Goal: Information Seeking & Learning: Learn about a topic

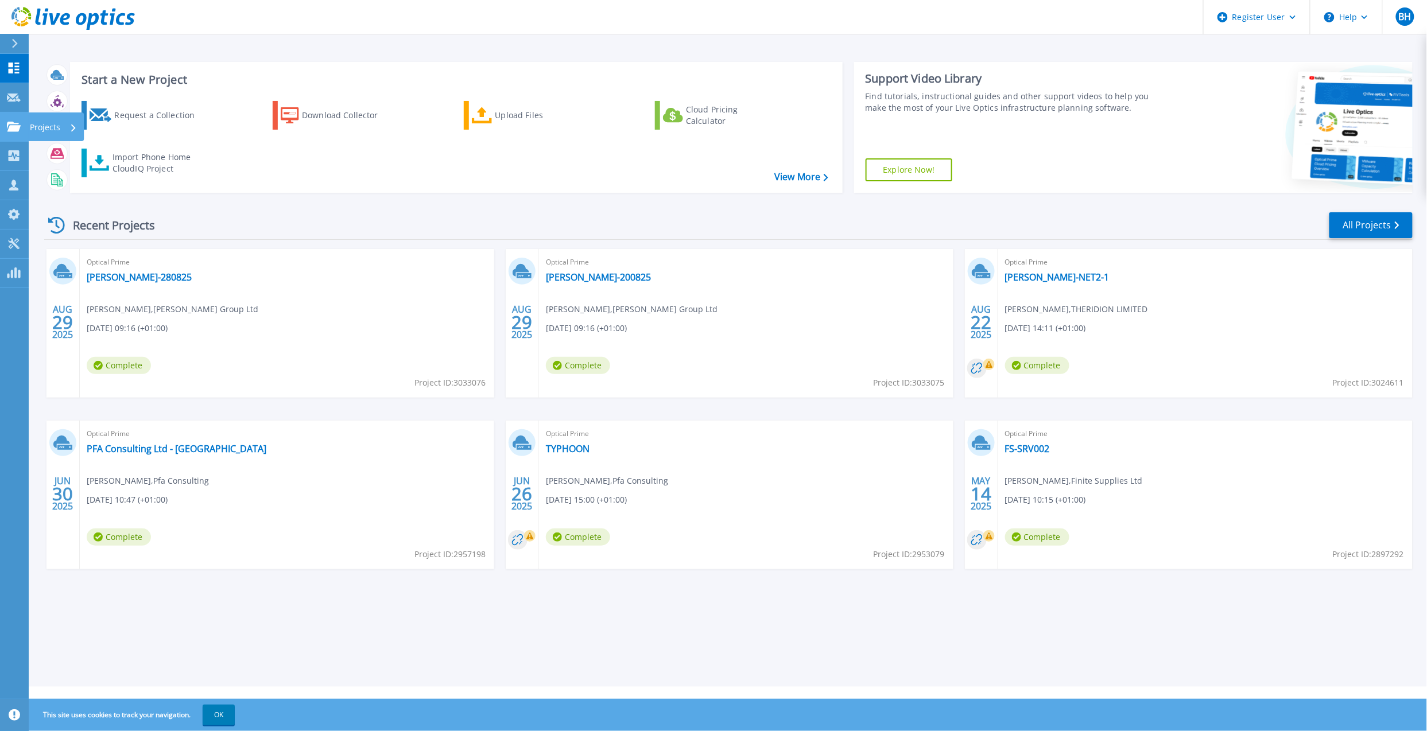
click at [20, 135] on link "Projects Projects" at bounding box center [14, 127] width 29 height 29
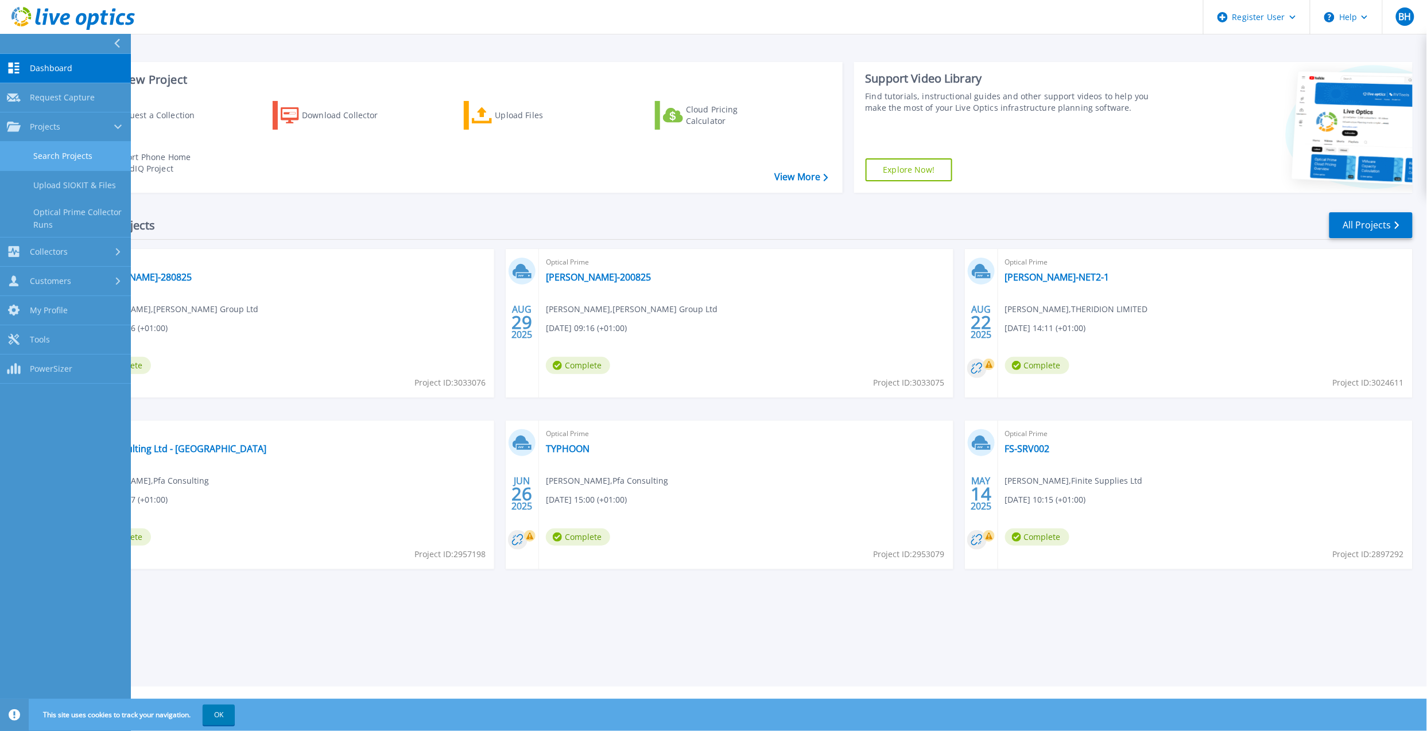
click at [33, 164] on link "Search Projects" at bounding box center [65, 156] width 131 height 29
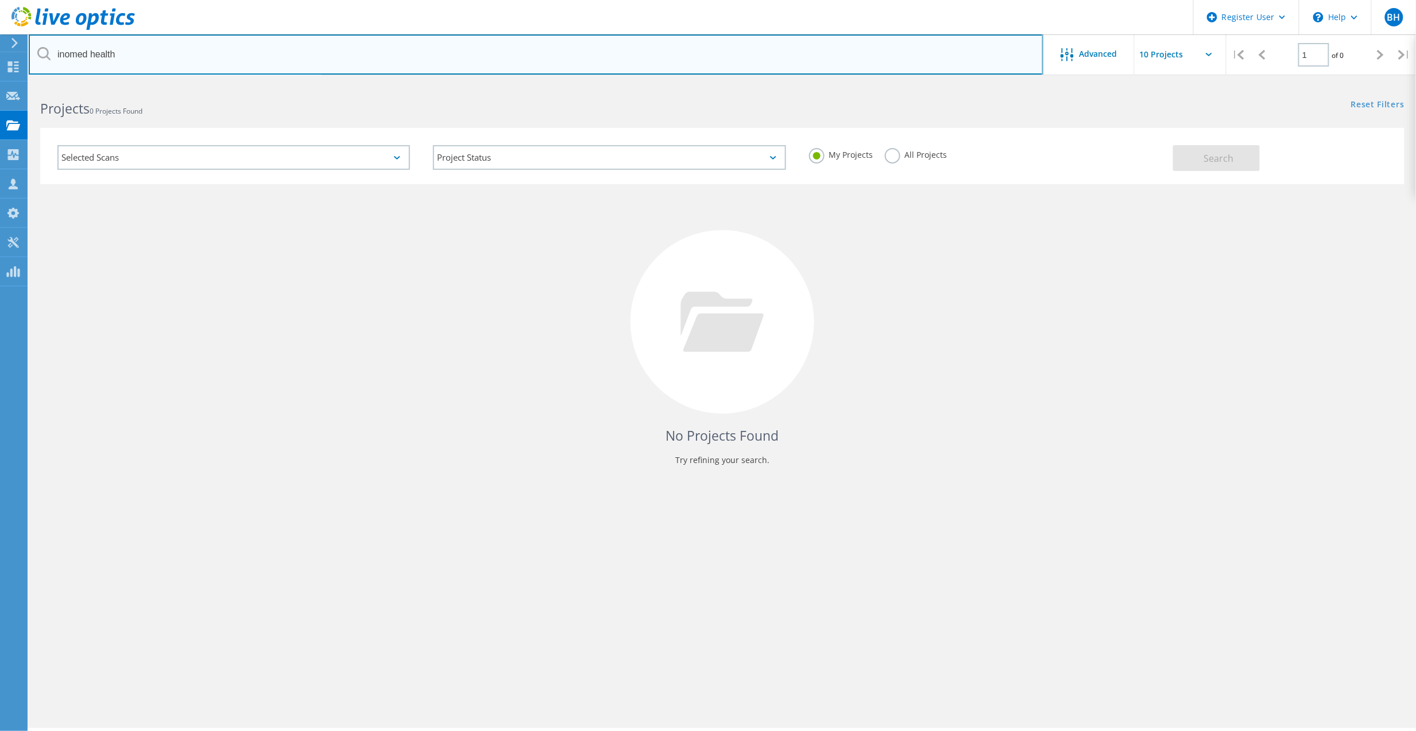
click at [215, 49] on input "inomed health" at bounding box center [536, 54] width 1014 height 40
paste input "Lambert Rubicon Ltd"
type input "Lambert Rubicon Ltd"
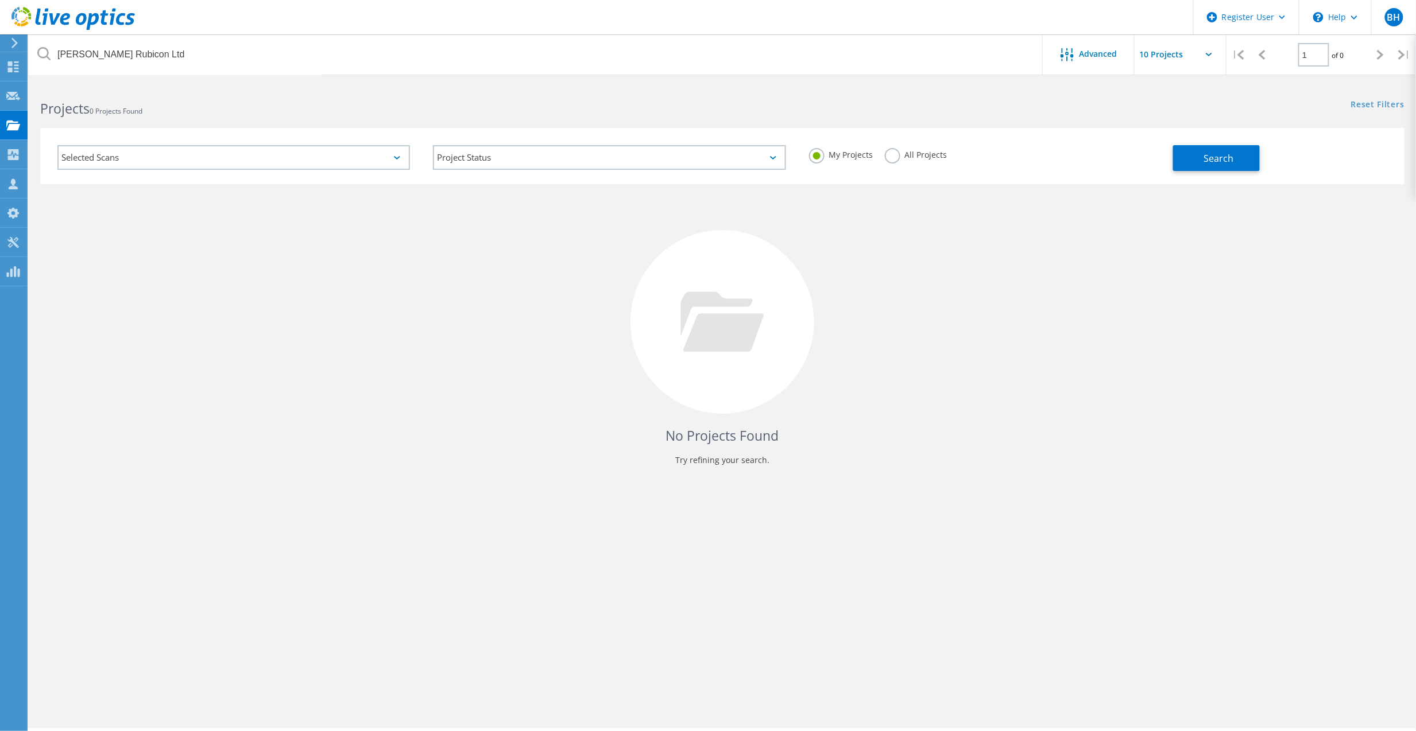
click at [898, 154] on label "All Projects" at bounding box center [916, 153] width 63 height 11
click at [0, 0] on input "All Projects" at bounding box center [0, 0] width 0 height 0
click at [1246, 164] on button "Search" at bounding box center [1216, 158] width 87 height 26
click at [952, 129] on div "Selected Scans Project Status In Progress Complete Published Anonymous Archived…" at bounding box center [722, 156] width 1364 height 56
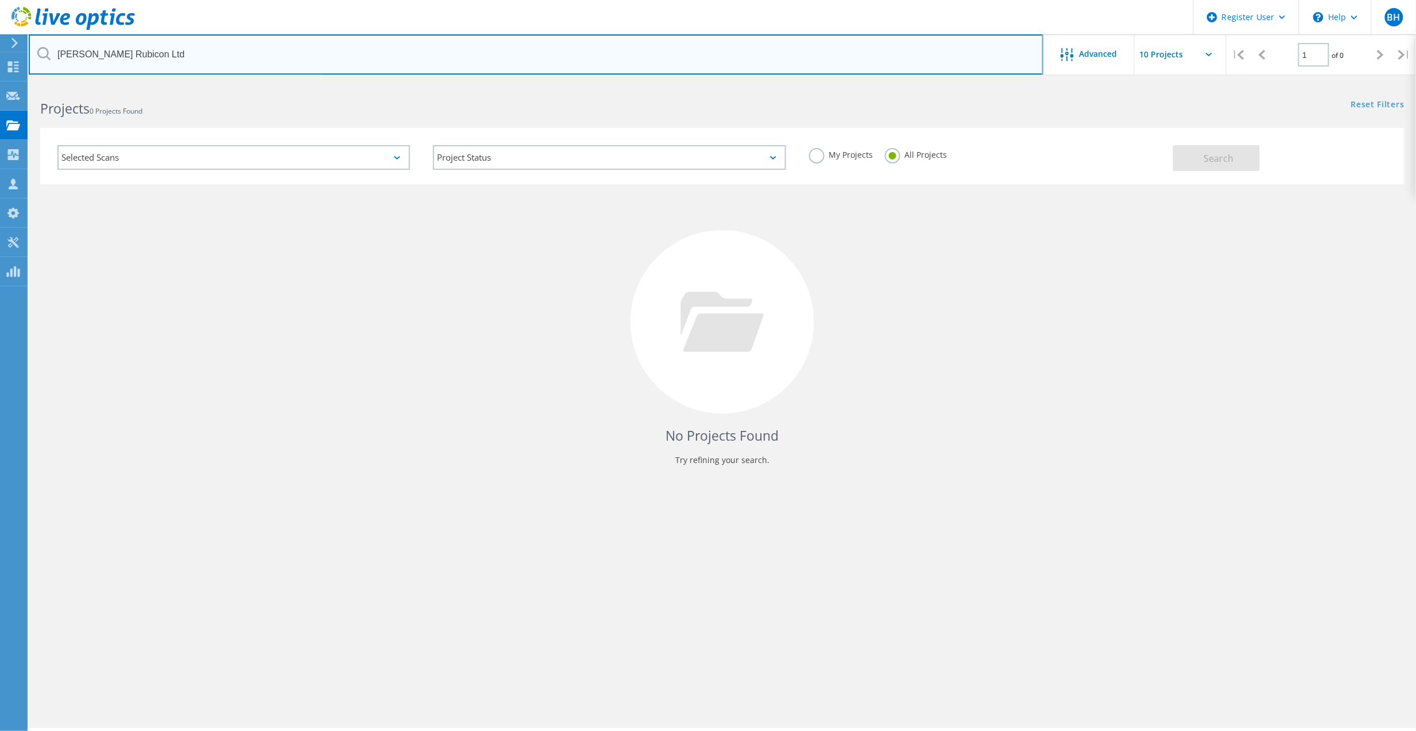
click at [169, 47] on input "Lambert Rubicon Ltd" at bounding box center [536, 54] width 1014 height 40
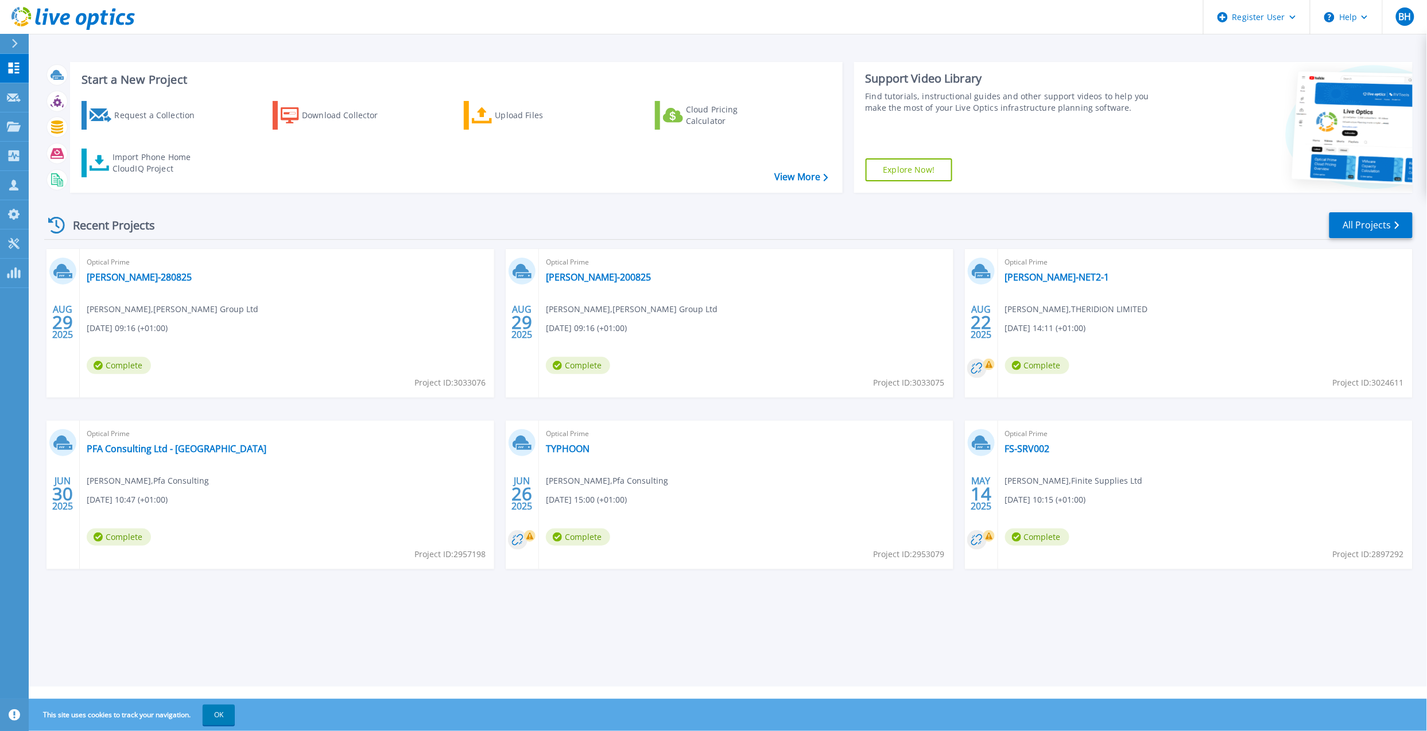
click at [8, 47] on button at bounding box center [14, 44] width 29 height 20
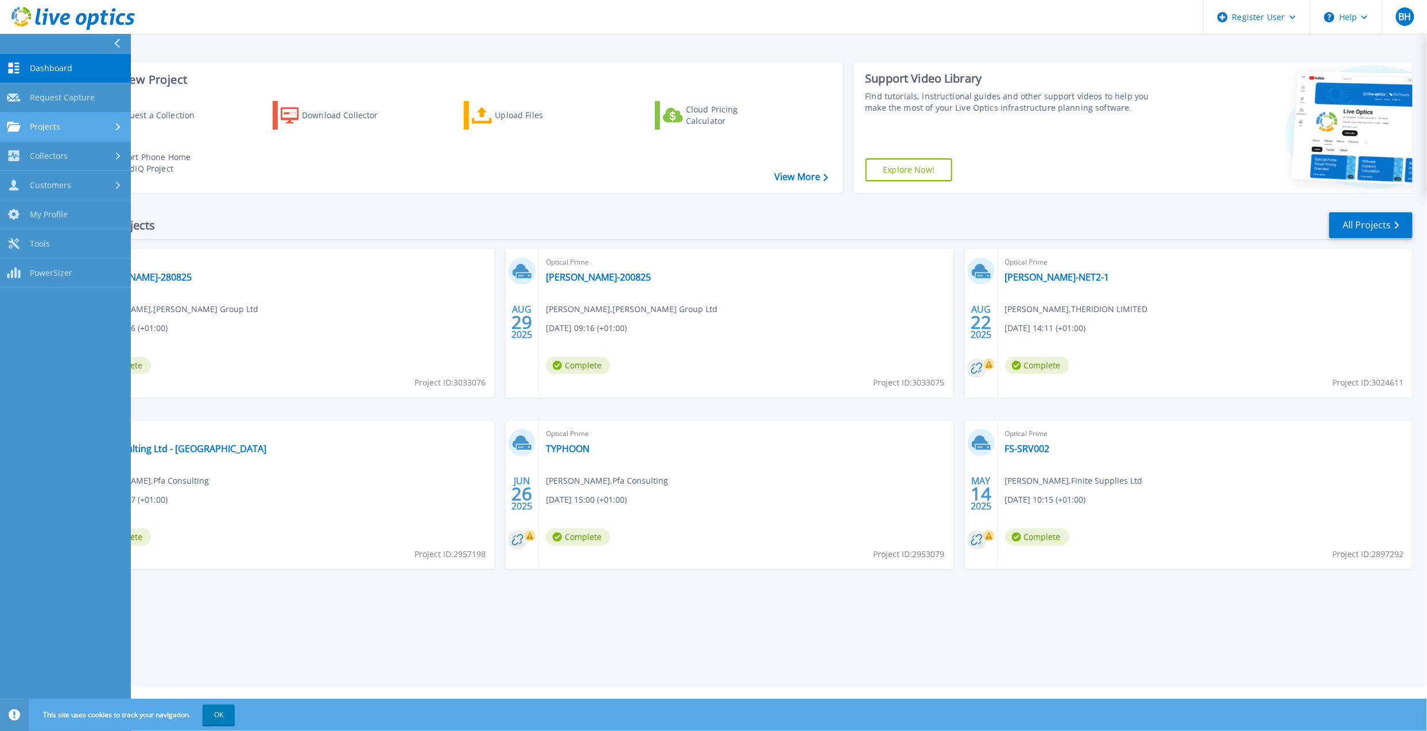
click at [78, 129] on div "Projects" at bounding box center [65, 127] width 117 height 10
click at [51, 154] on link "Search Projects" at bounding box center [65, 156] width 131 height 29
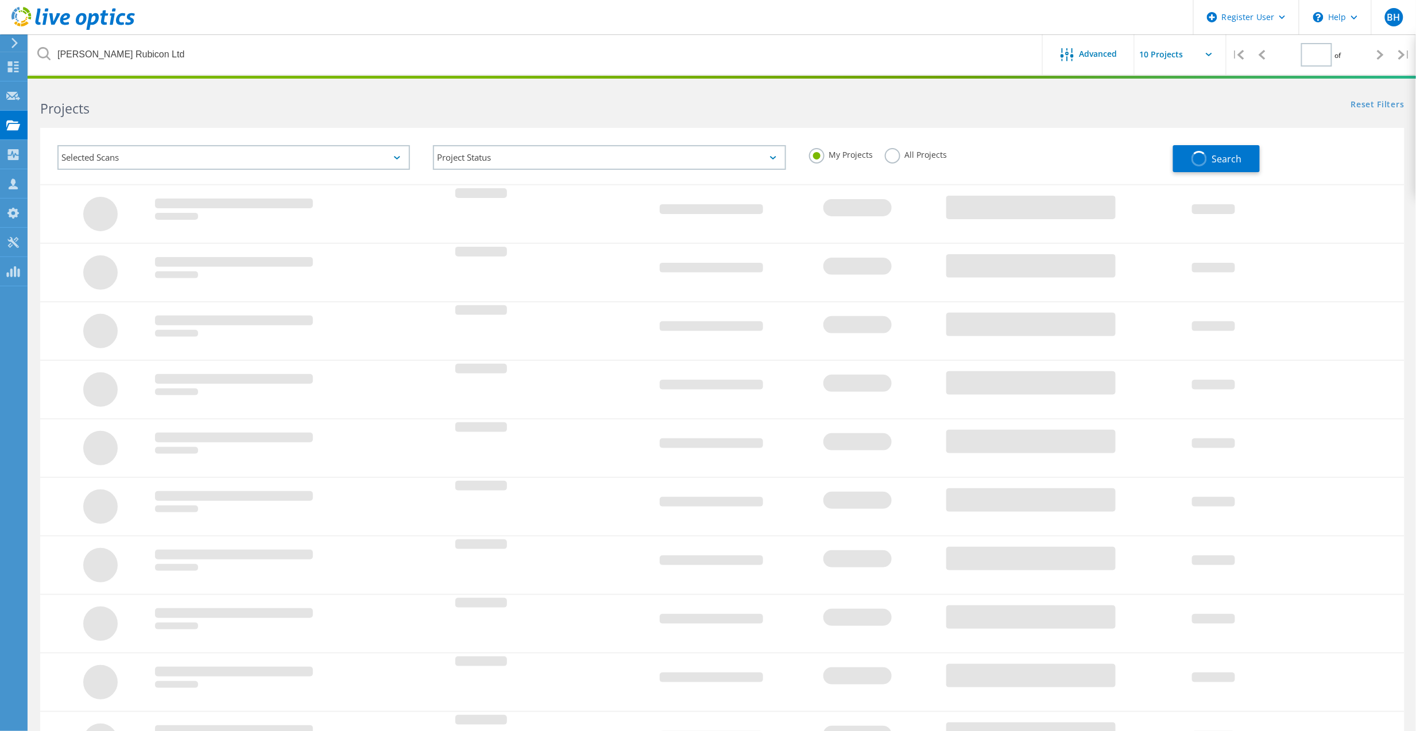
type input "1"
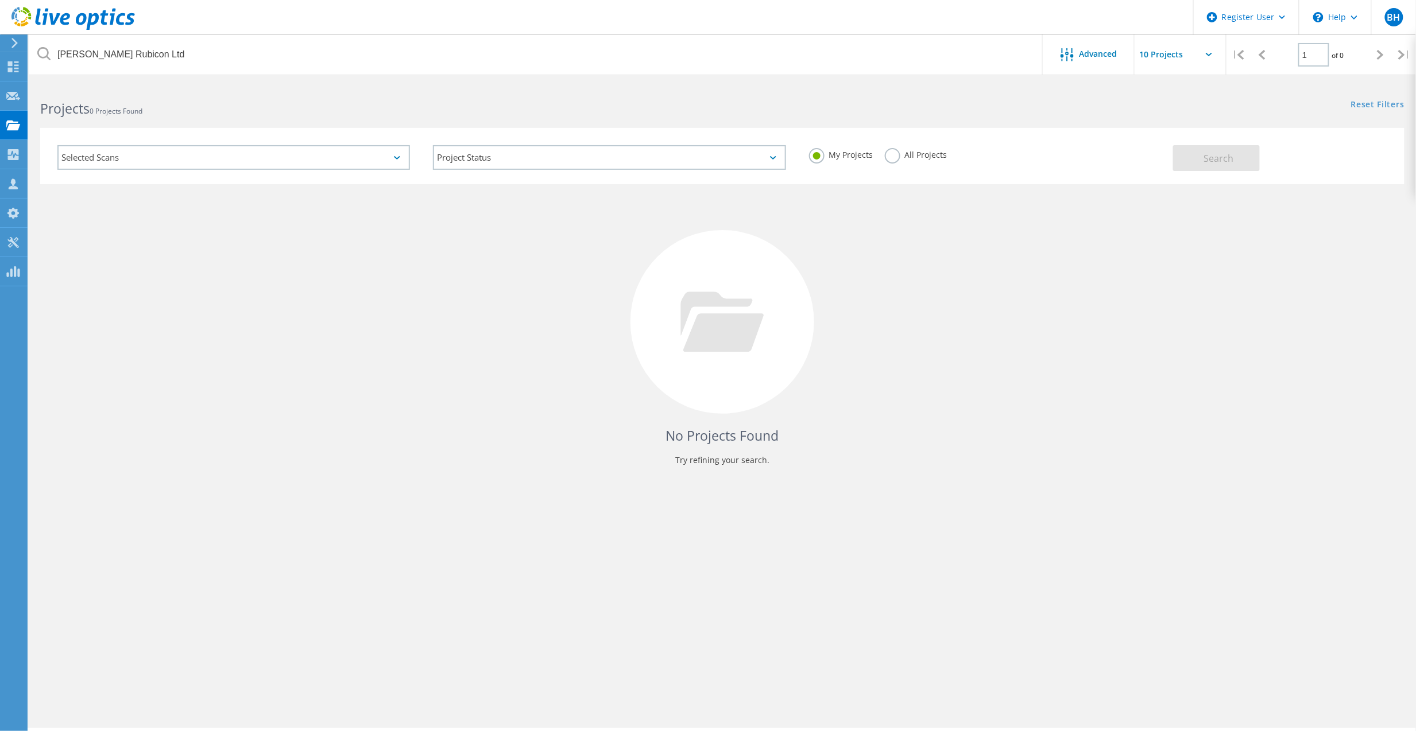
click at [931, 155] on label "All Projects" at bounding box center [916, 153] width 63 height 11
click at [0, 0] on input "All Projects" at bounding box center [0, 0] width 0 height 0
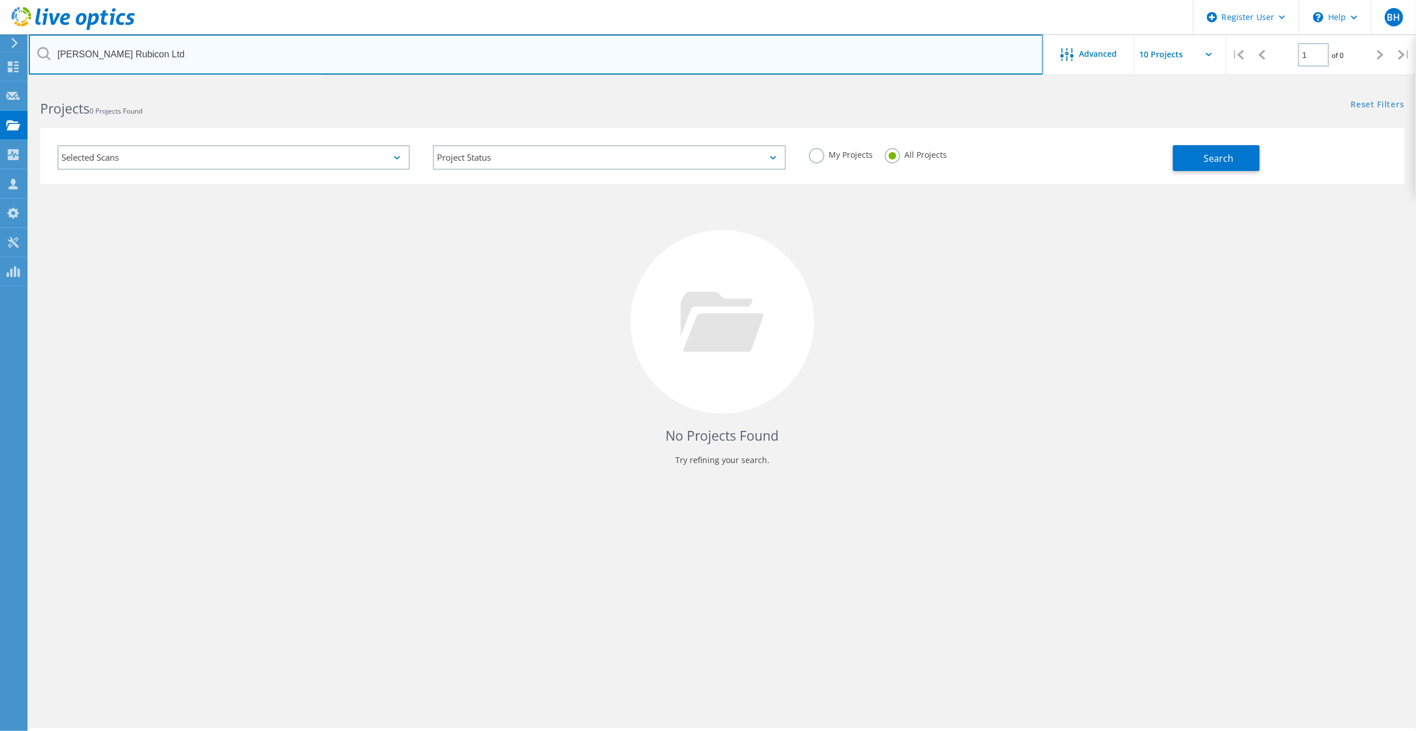
drag, startPoint x: 168, startPoint y: 47, endPoint x: -55, endPoint y: 38, distance: 222.9
click at [0, 38] on html "Register User \n Help Explore Helpful Articles Contact Support BH Dell User Ben…" at bounding box center [708, 381] width 1416 height 763
type input "inomed"
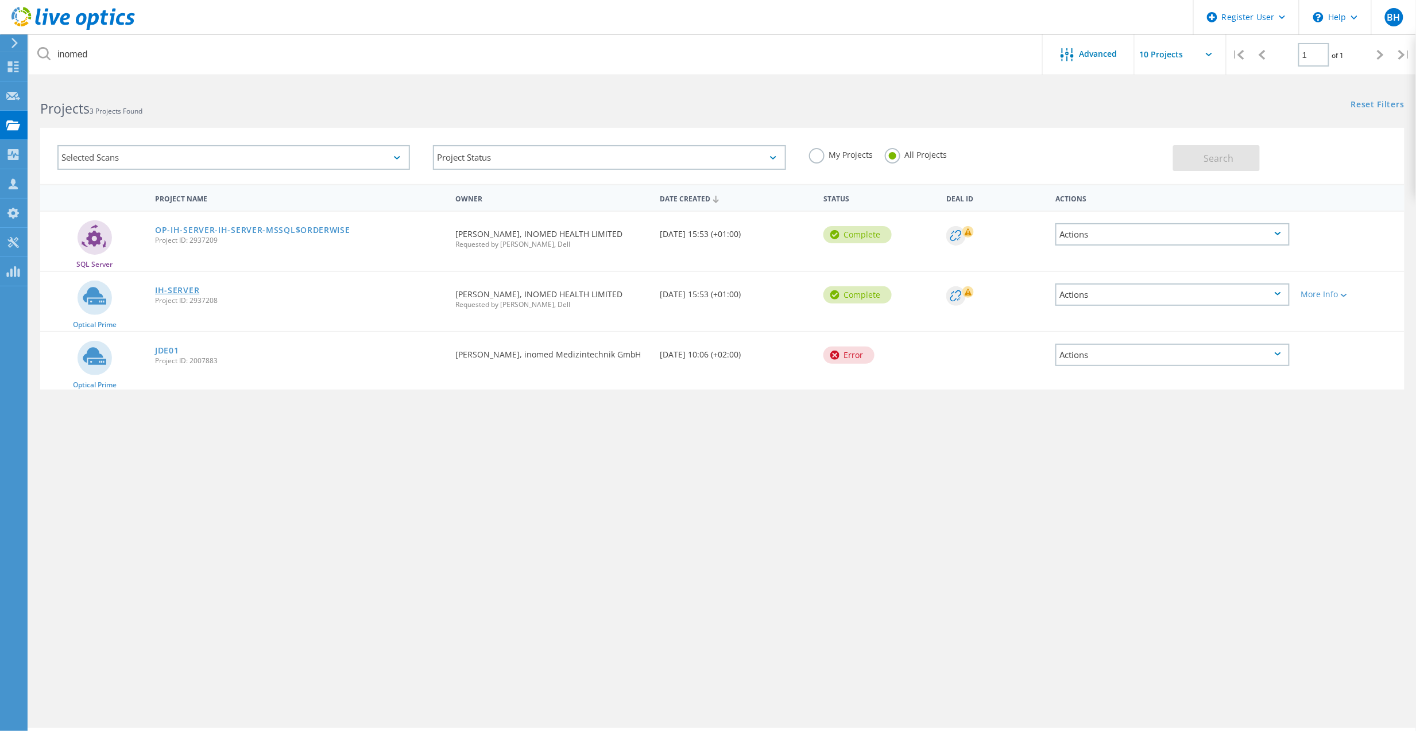
click at [176, 289] on link "IH-SERVER" at bounding box center [177, 290] width 44 height 8
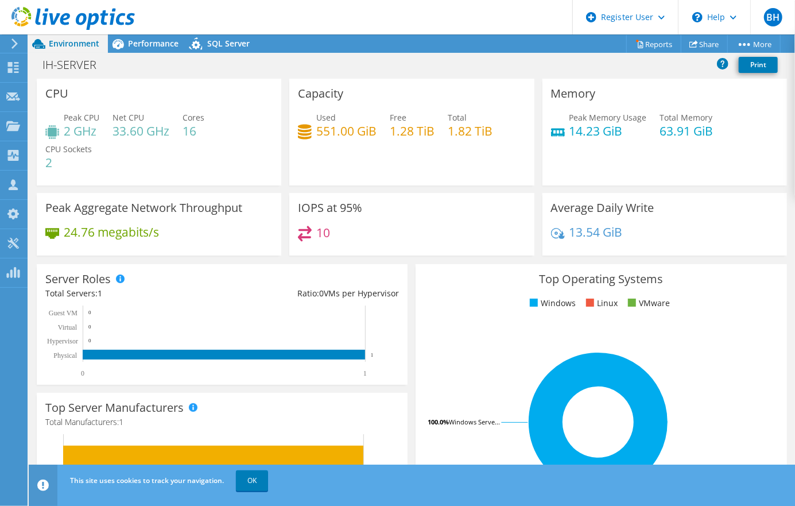
click at [795, 75] on div "IH-SERVER Print" at bounding box center [412, 66] width 766 height 25
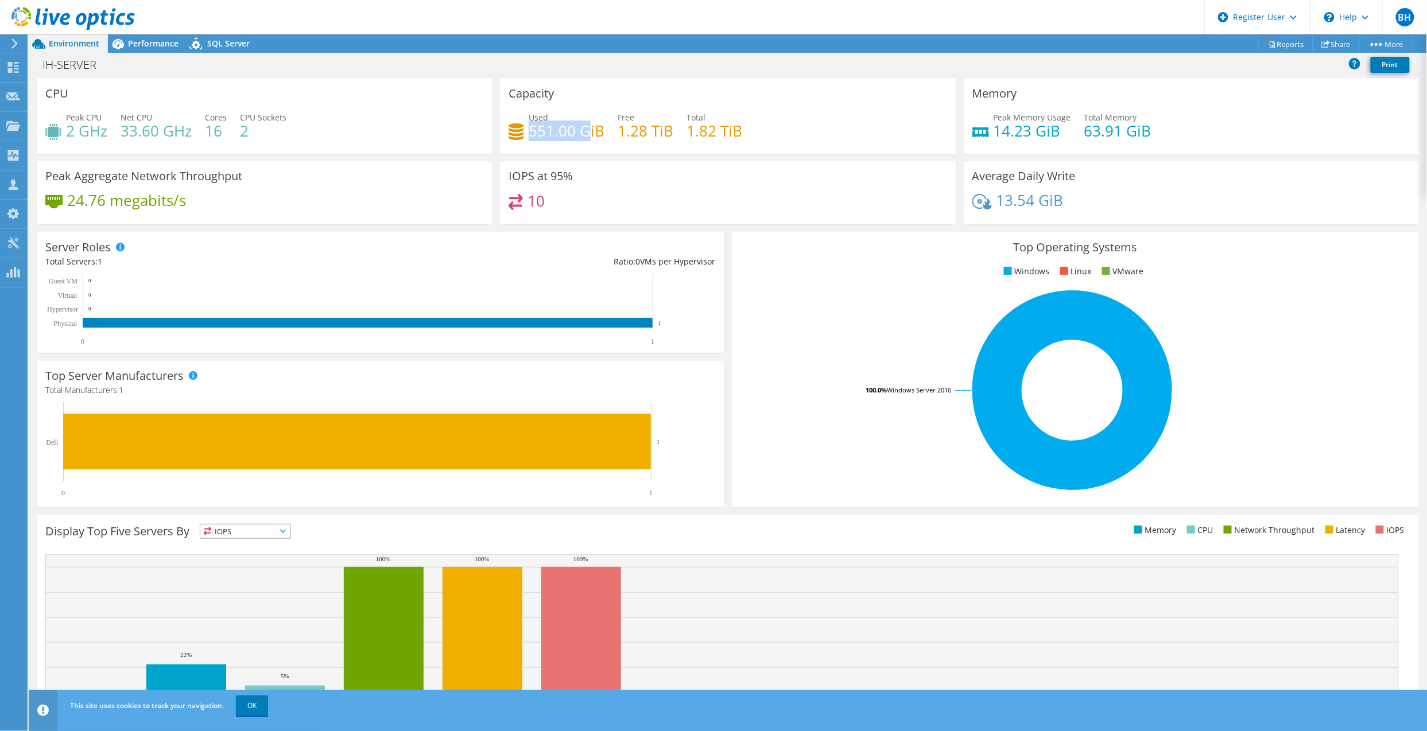
drag, startPoint x: 529, startPoint y: 134, endPoint x: 582, endPoint y: 137, distance: 53.4
click at [582, 137] on h4 "551.00 GiB" at bounding box center [567, 131] width 76 height 13
drag, startPoint x: 582, startPoint y: 137, endPoint x: 596, endPoint y: 164, distance: 30.8
click at [596, 164] on div "IOPS at 95% 10" at bounding box center [727, 192] width 455 height 63
click at [560, 148] on div "Used 551.00 GiB Free 1.28 TiB Total 1.82 TiB" at bounding box center [728, 129] width 438 height 37
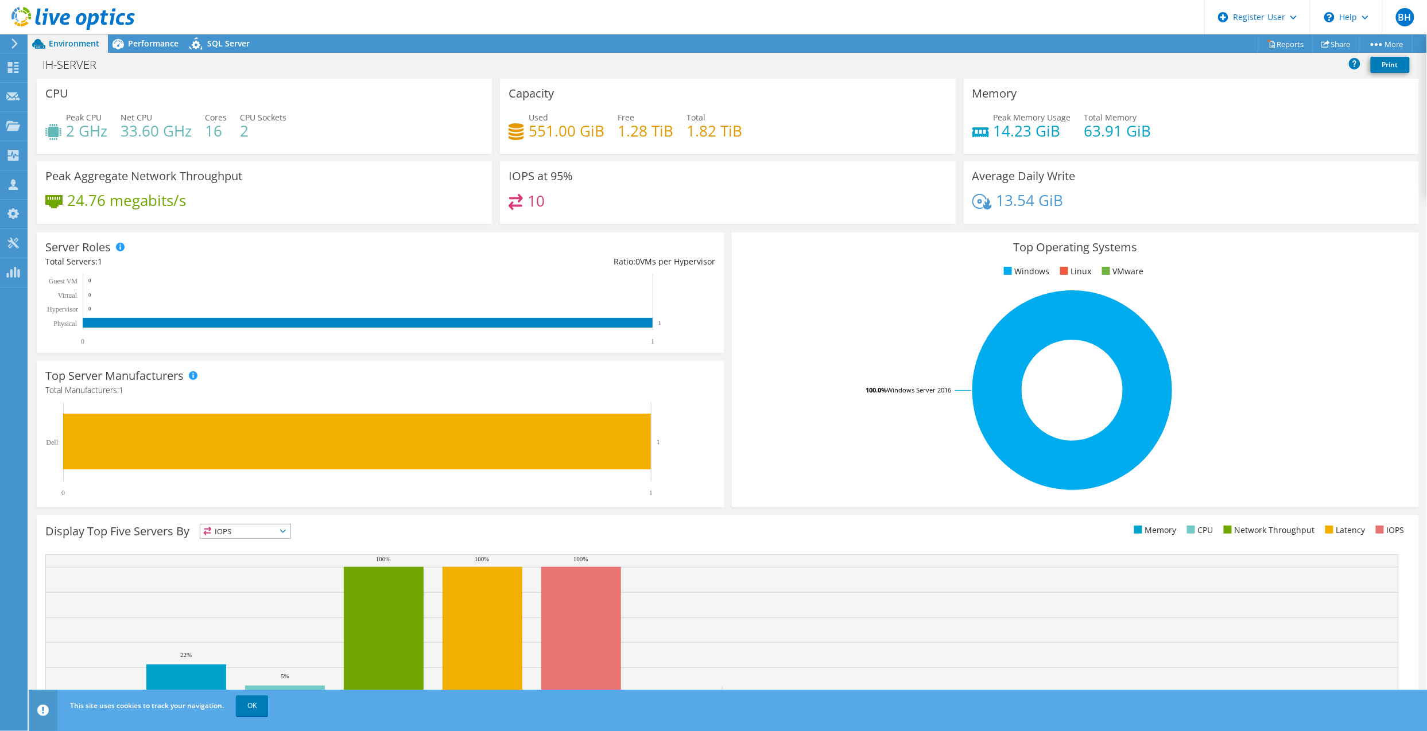
click at [639, 136] on h4 "1.28 TiB" at bounding box center [646, 131] width 56 height 13
click at [161, 44] on span "Performance" at bounding box center [153, 43] width 51 height 11
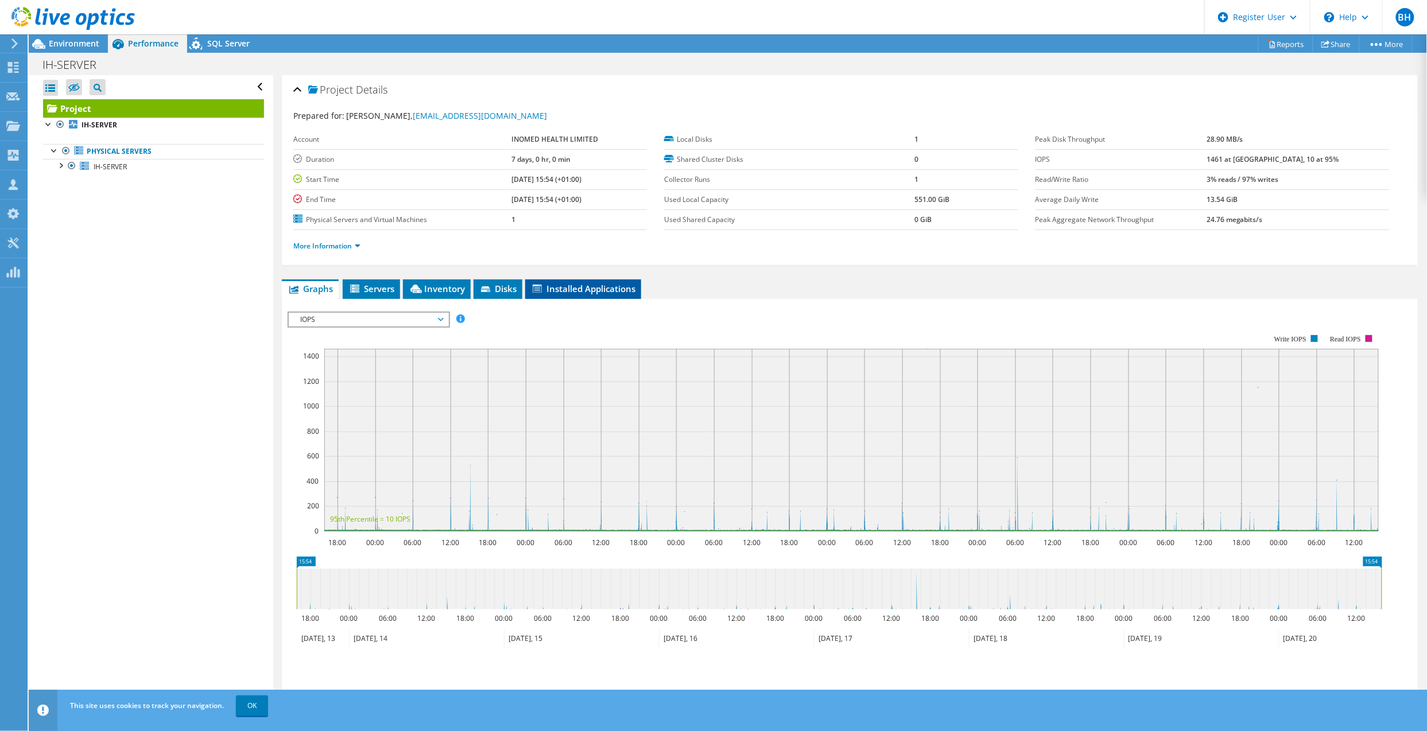
click at [588, 297] on li "Installed Applications" at bounding box center [583, 290] width 116 height 20
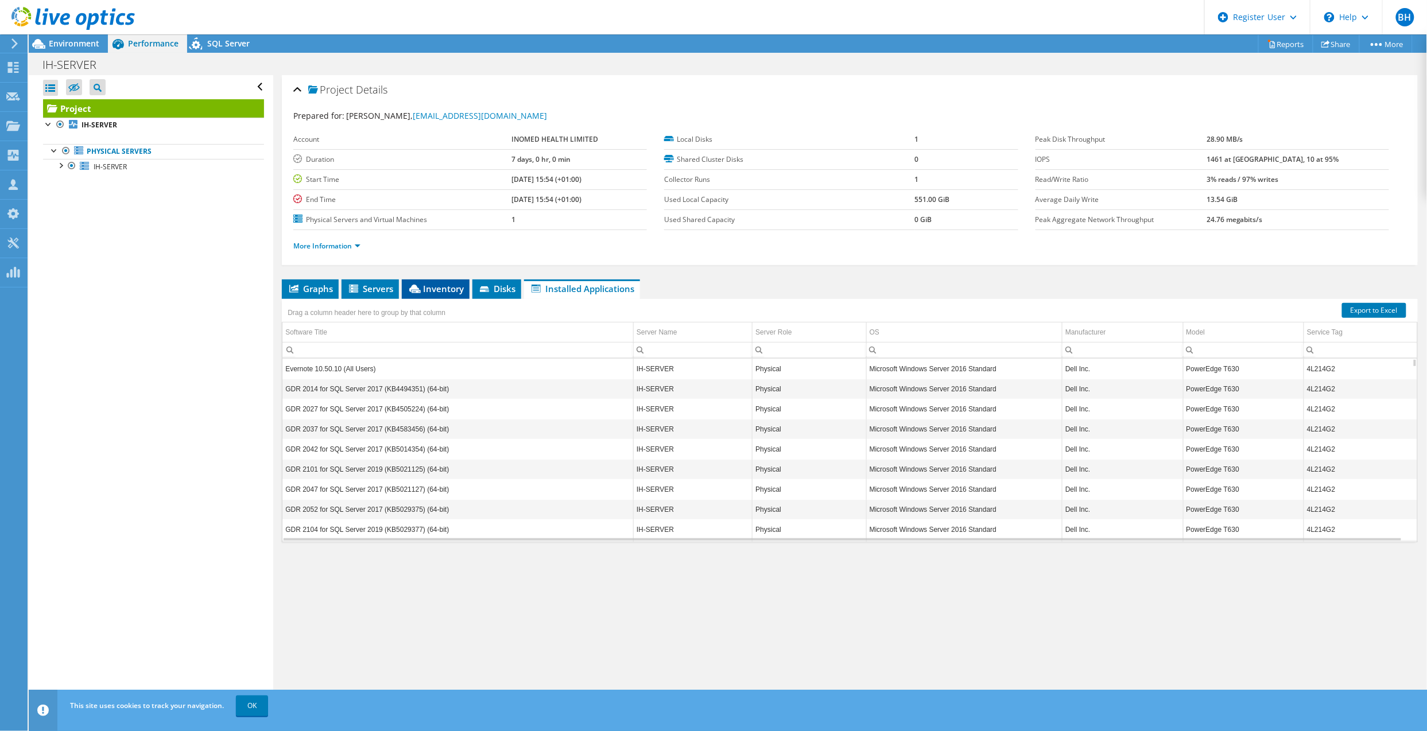
click at [423, 294] on li "Inventory" at bounding box center [436, 290] width 68 height 20
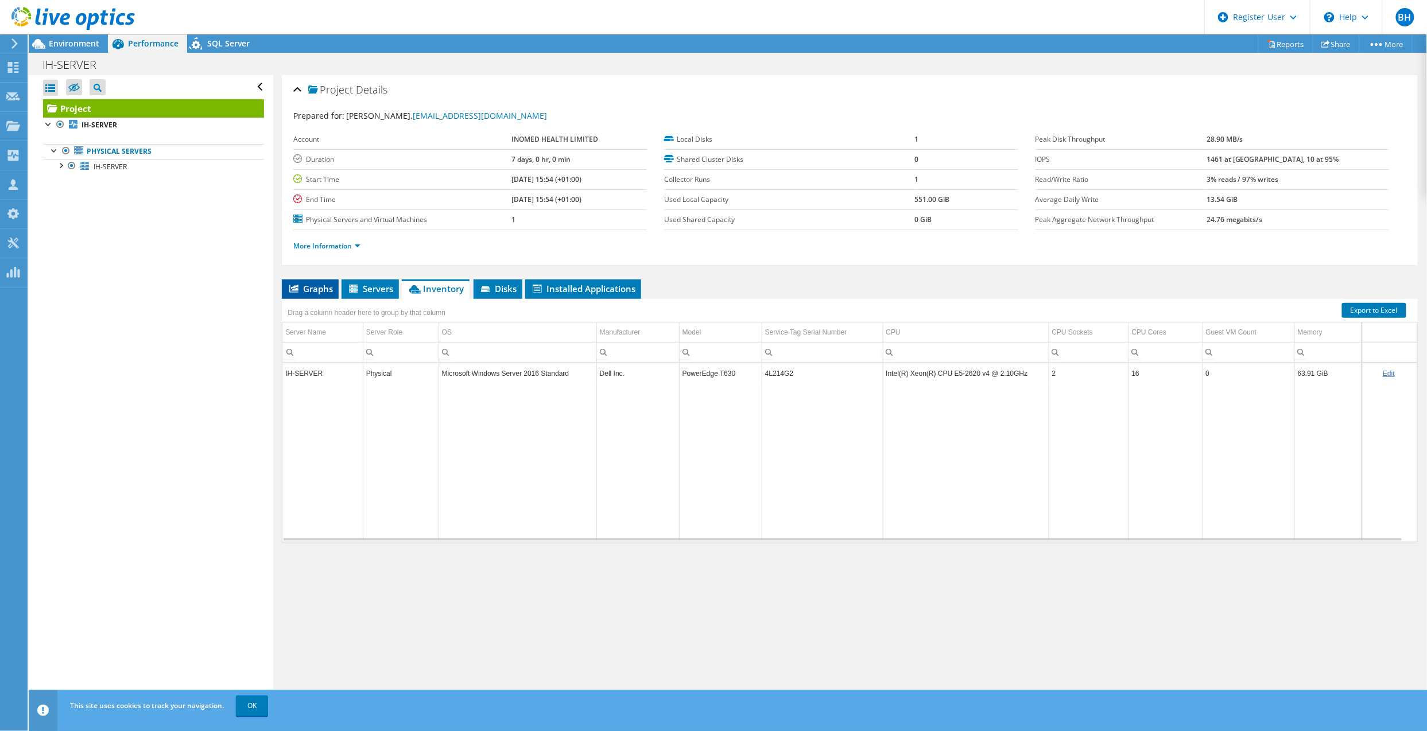
click at [329, 288] on span "Graphs" at bounding box center [310, 288] width 45 height 11
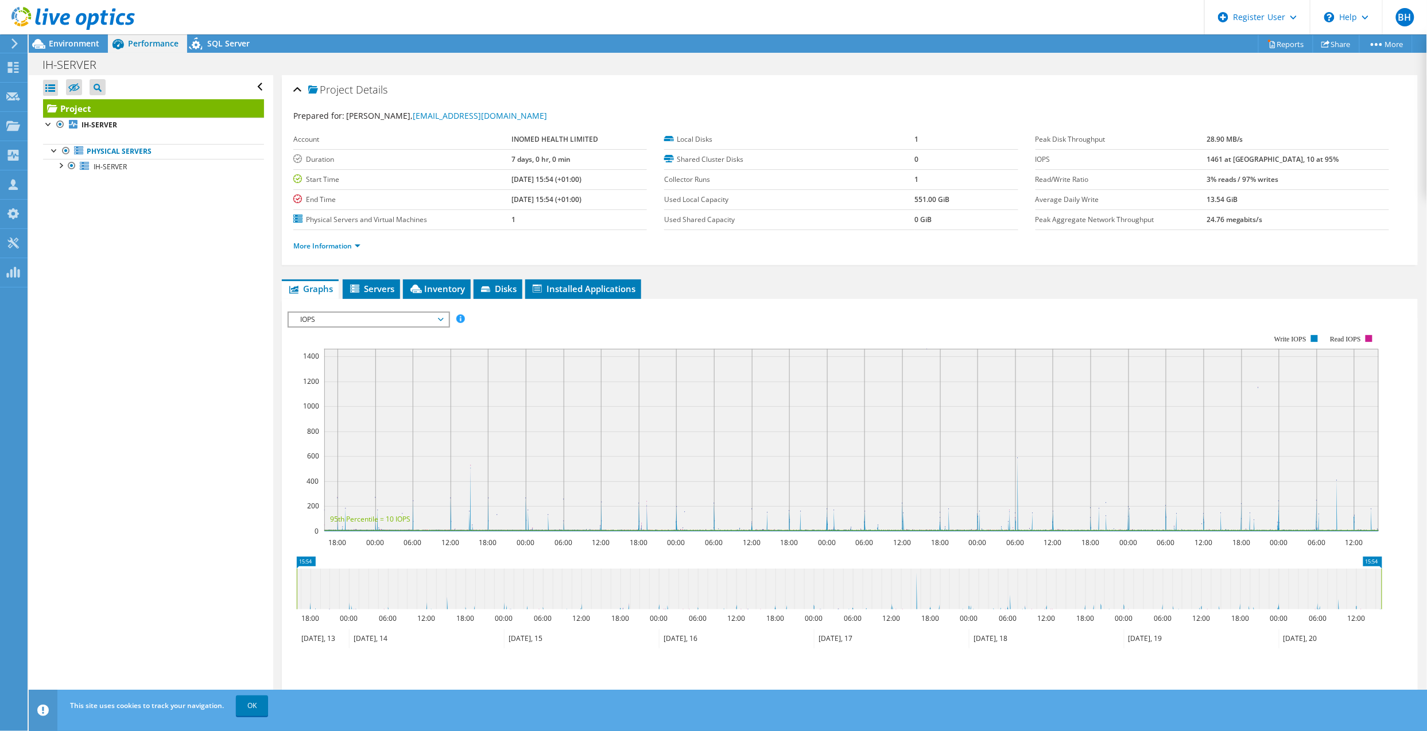
click at [385, 321] on span "IOPS" at bounding box center [369, 320] width 148 height 14
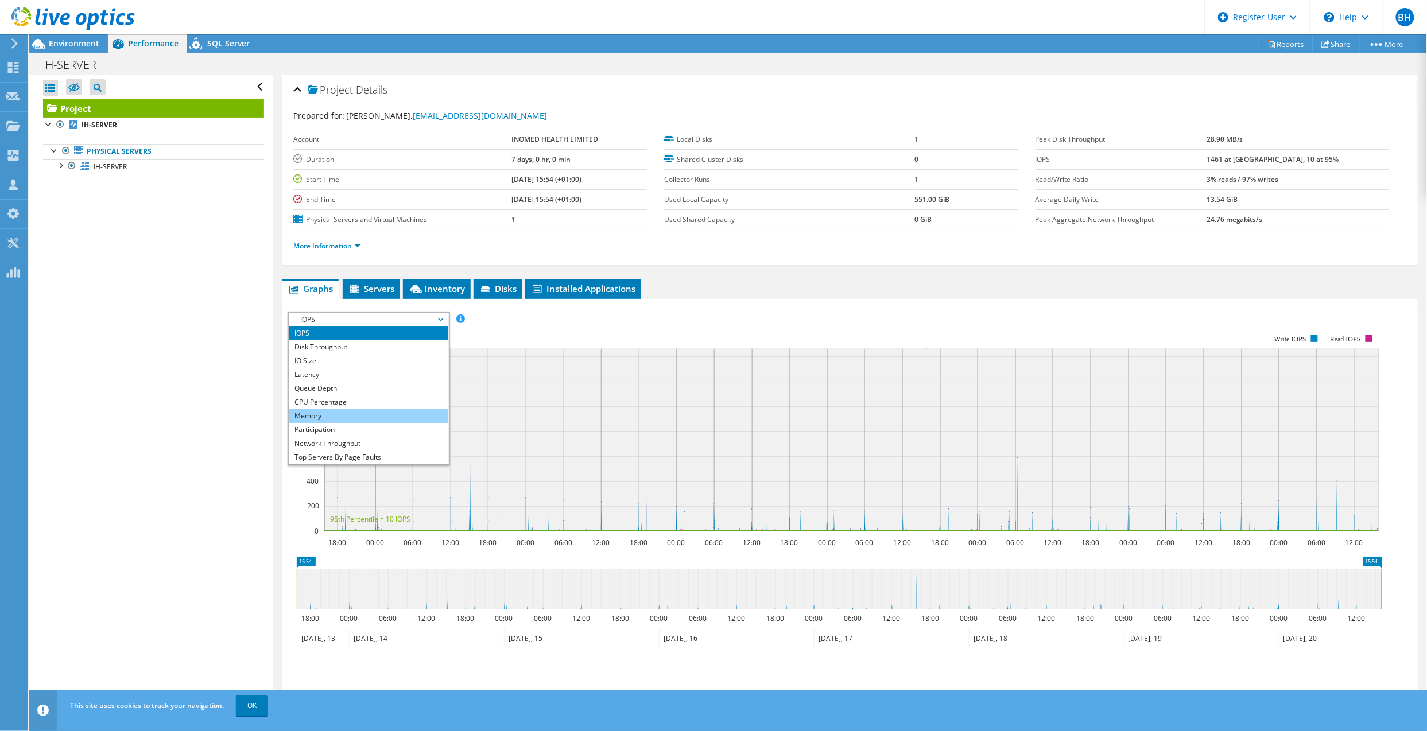
click at [352, 418] on li "Memory" at bounding box center [368, 416] width 159 height 14
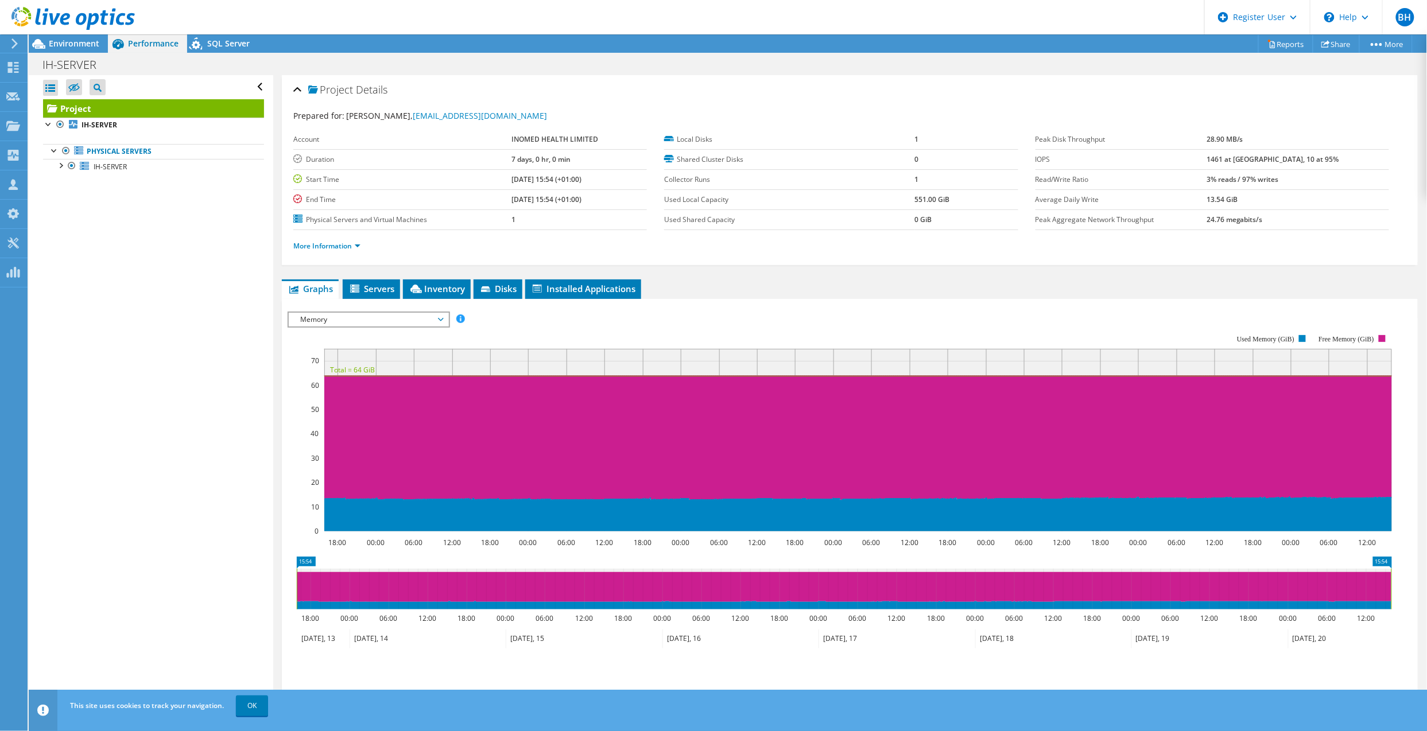
click at [357, 382] on icon at bounding box center [858, 438] width 1068 height 125
click at [382, 324] on span "Memory" at bounding box center [369, 320] width 148 height 14
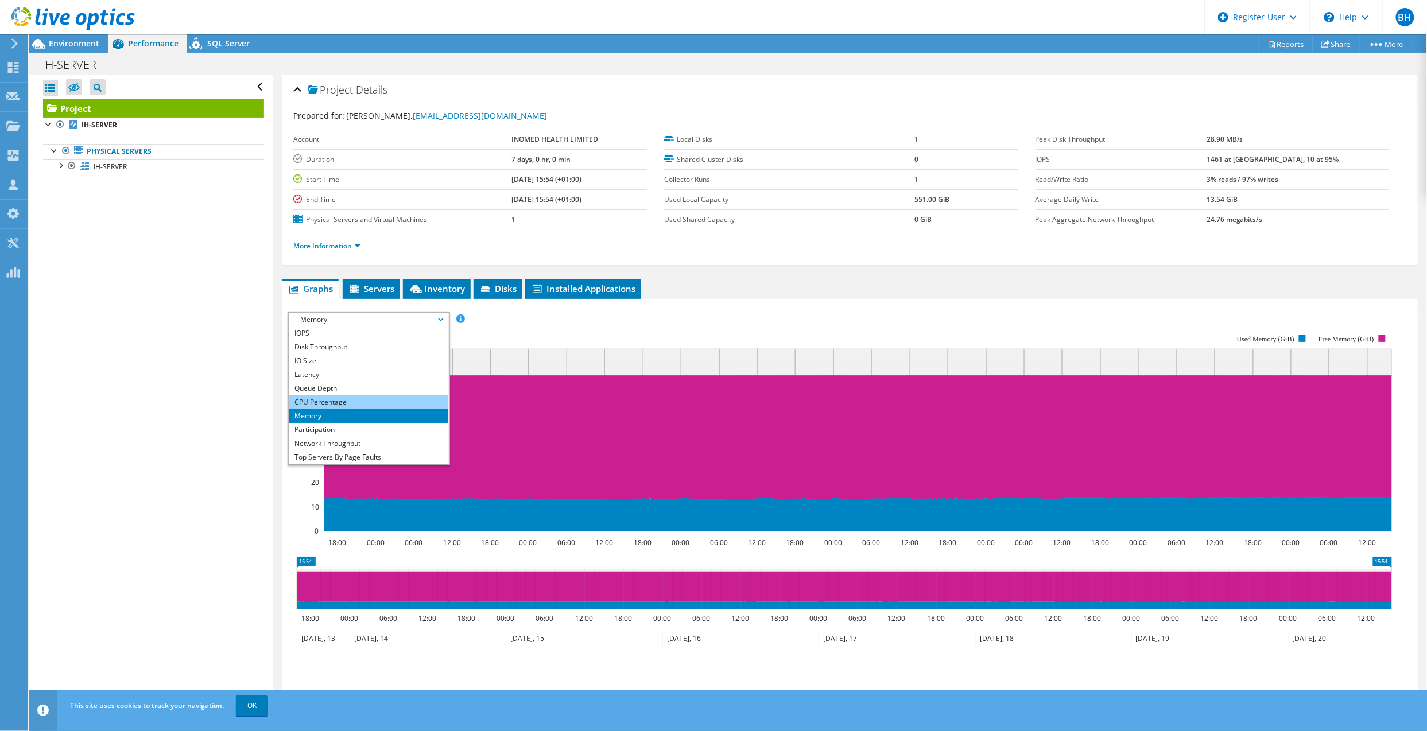
click at [340, 402] on li "CPU Percentage" at bounding box center [368, 403] width 159 height 14
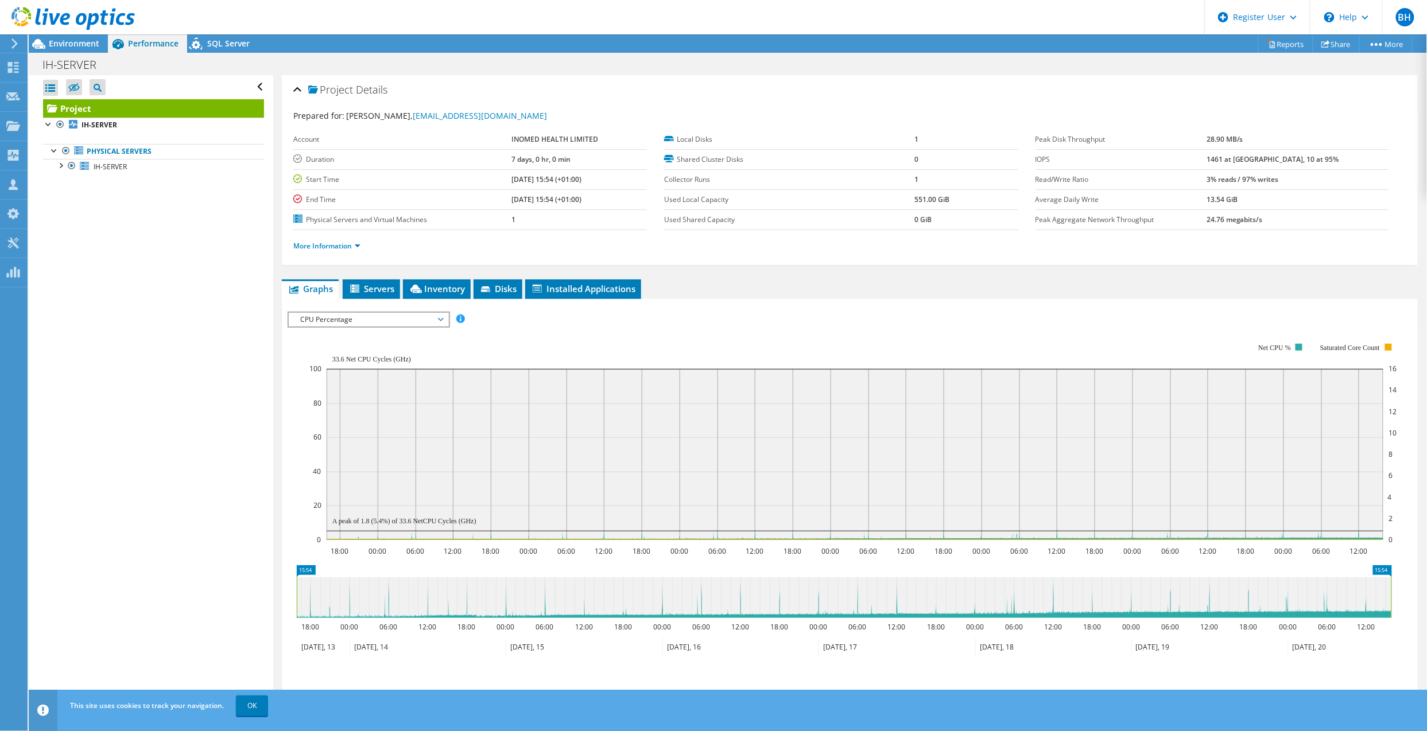
click at [308, 320] on span "CPU Percentage" at bounding box center [369, 320] width 148 height 14
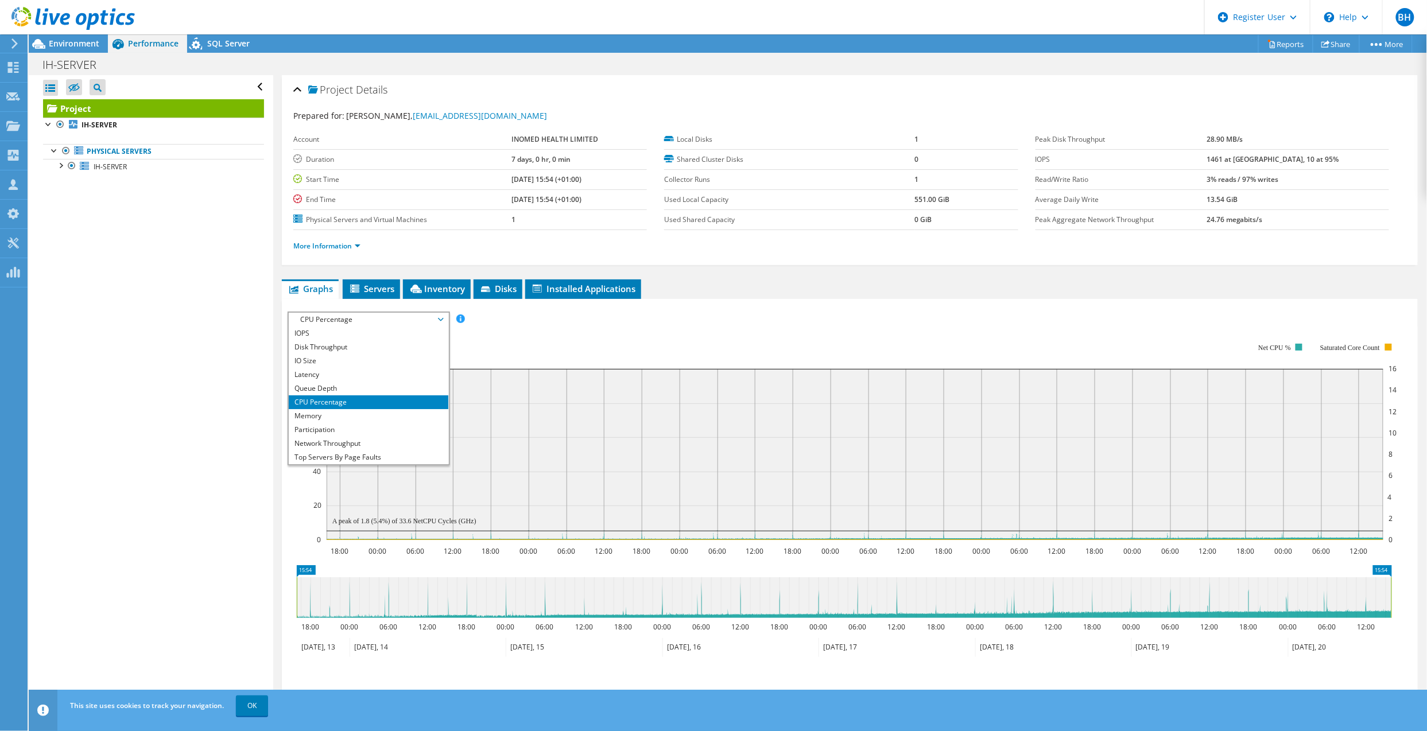
click at [308, 320] on span "CPU Percentage" at bounding box center [369, 320] width 148 height 14
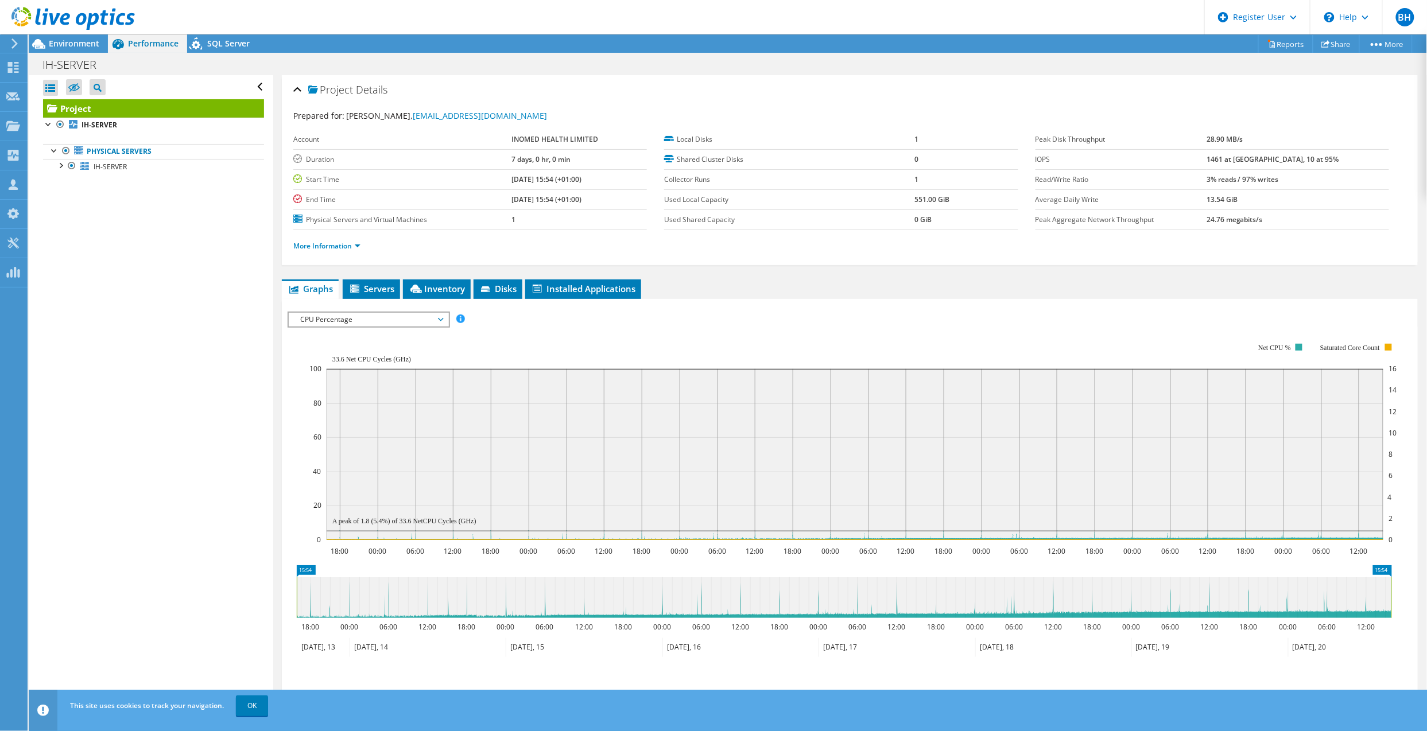
click at [382, 317] on span "CPU Percentage" at bounding box center [369, 320] width 148 height 14
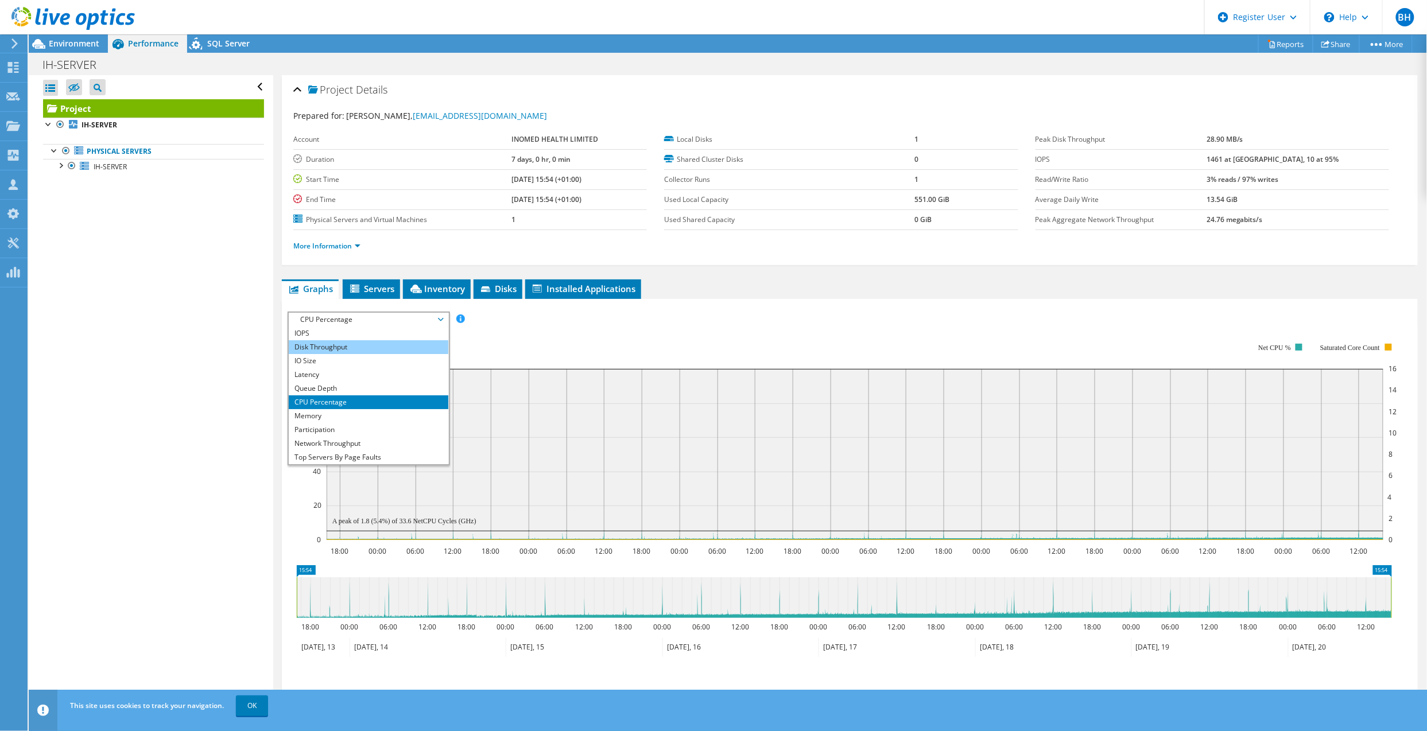
drag, startPoint x: 389, startPoint y: 346, endPoint x: 407, endPoint y: 362, distance: 24.4
click at [391, 349] on li "Disk Throughput" at bounding box center [368, 347] width 159 height 14
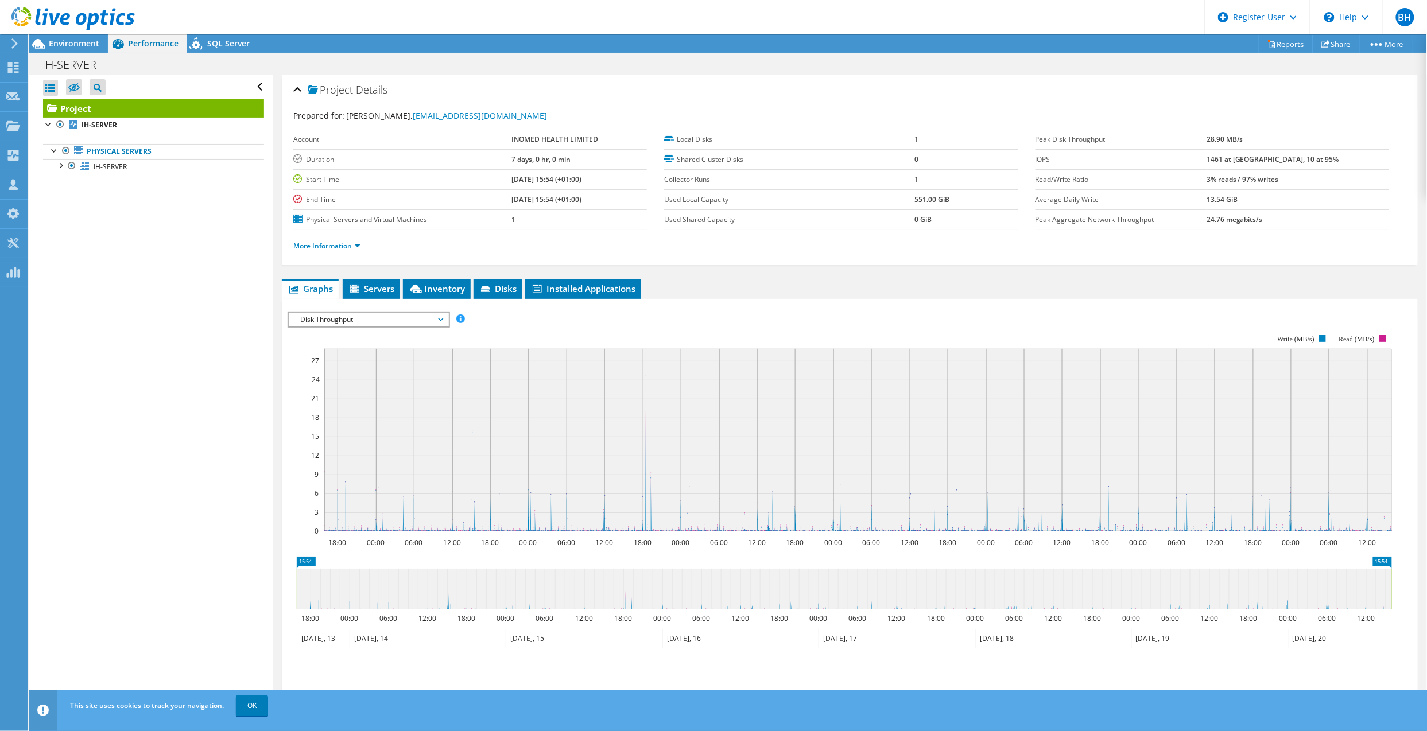
click at [402, 323] on span "Disk Throughput" at bounding box center [369, 320] width 148 height 14
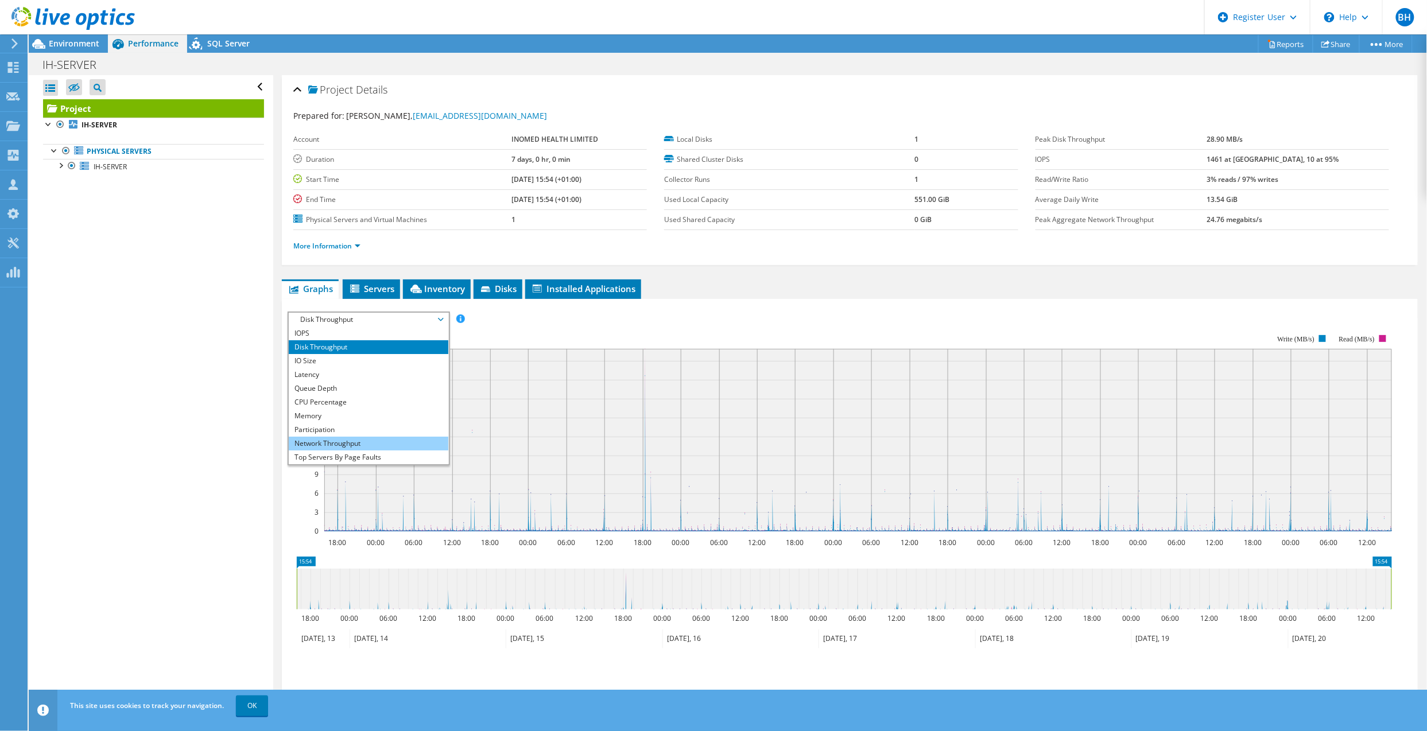
click at [334, 446] on li "Network Throughput" at bounding box center [368, 444] width 159 height 14
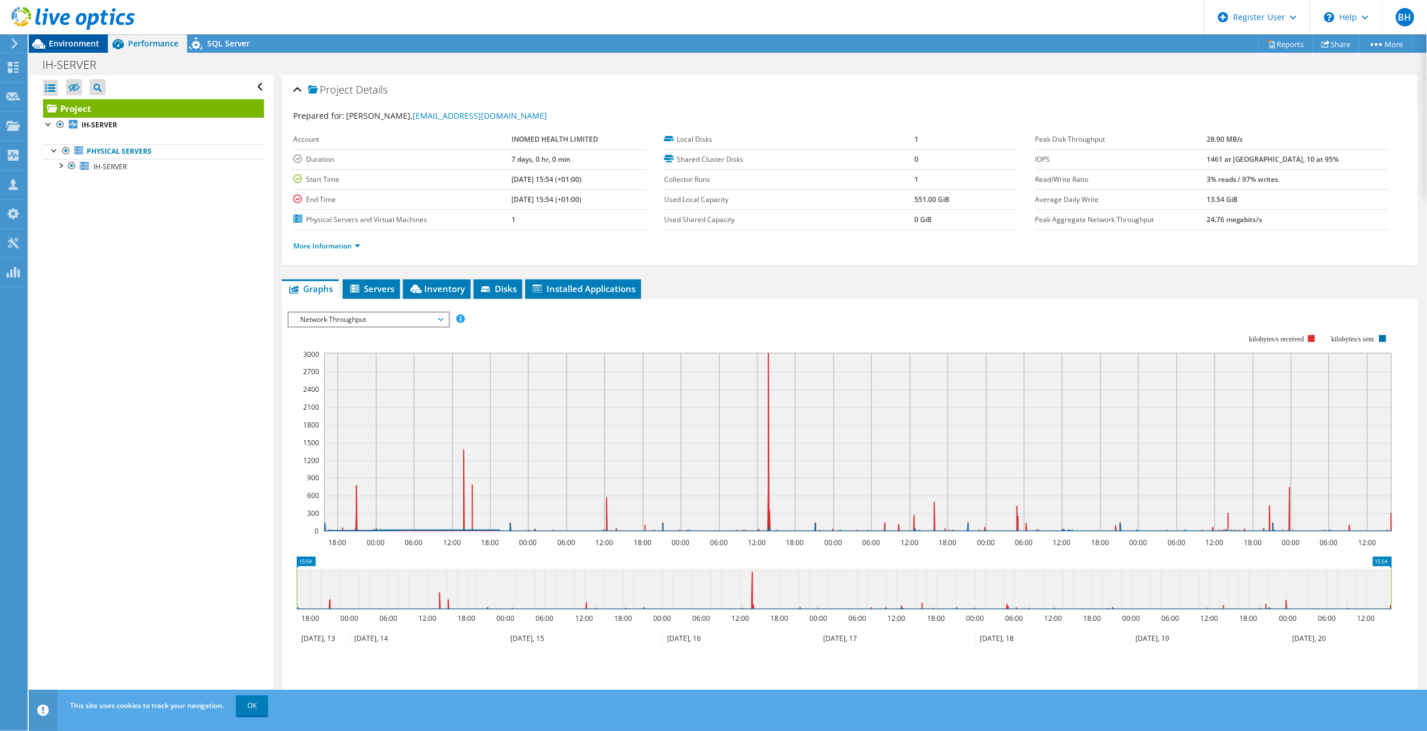
click at [85, 45] on span "Environment" at bounding box center [74, 43] width 51 height 11
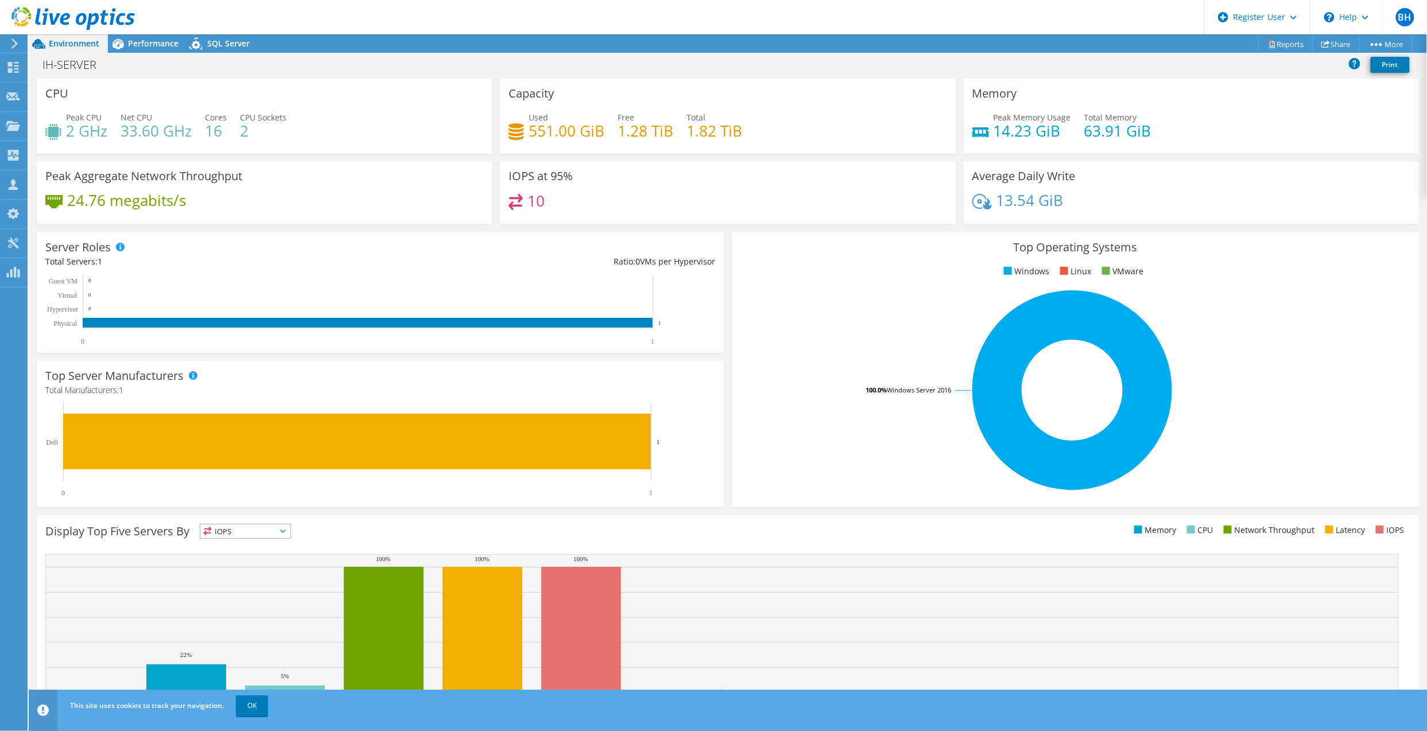
click at [187, 81] on div "CPU Peak CPU 2 GHz Net CPU 33.60 GHz Cores 16 CPU Sockets 2" at bounding box center [264, 116] width 455 height 75
click at [170, 41] on span "Performance" at bounding box center [153, 43] width 51 height 11
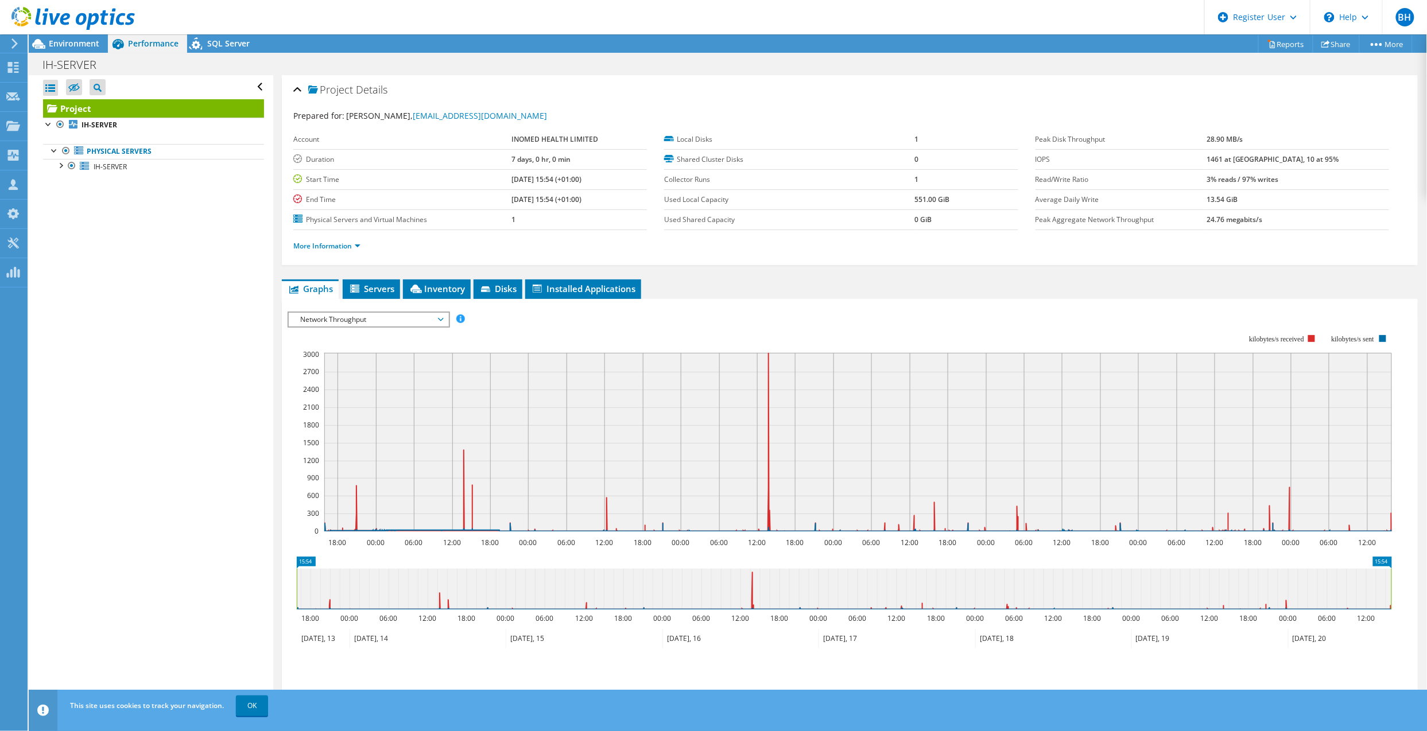
click at [1424, 731] on html "BH Dell User [PERSON_NAME] [PERSON_NAME][EMAIL_ADDRESS][PERSON_NAME][DOMAIN_NAM…" at bounding box center [713, 365] width 1427 height 731
click at [299, 189] on td "Start Time" at bounding box center [402, 179] width 218 height 20
click at [72, 46] on span "Environment" at bounding box center [74, 43] width 51 height 11
click at [76, 44] on span "Environment" at bounding box center [74, 43] width 51 height 11
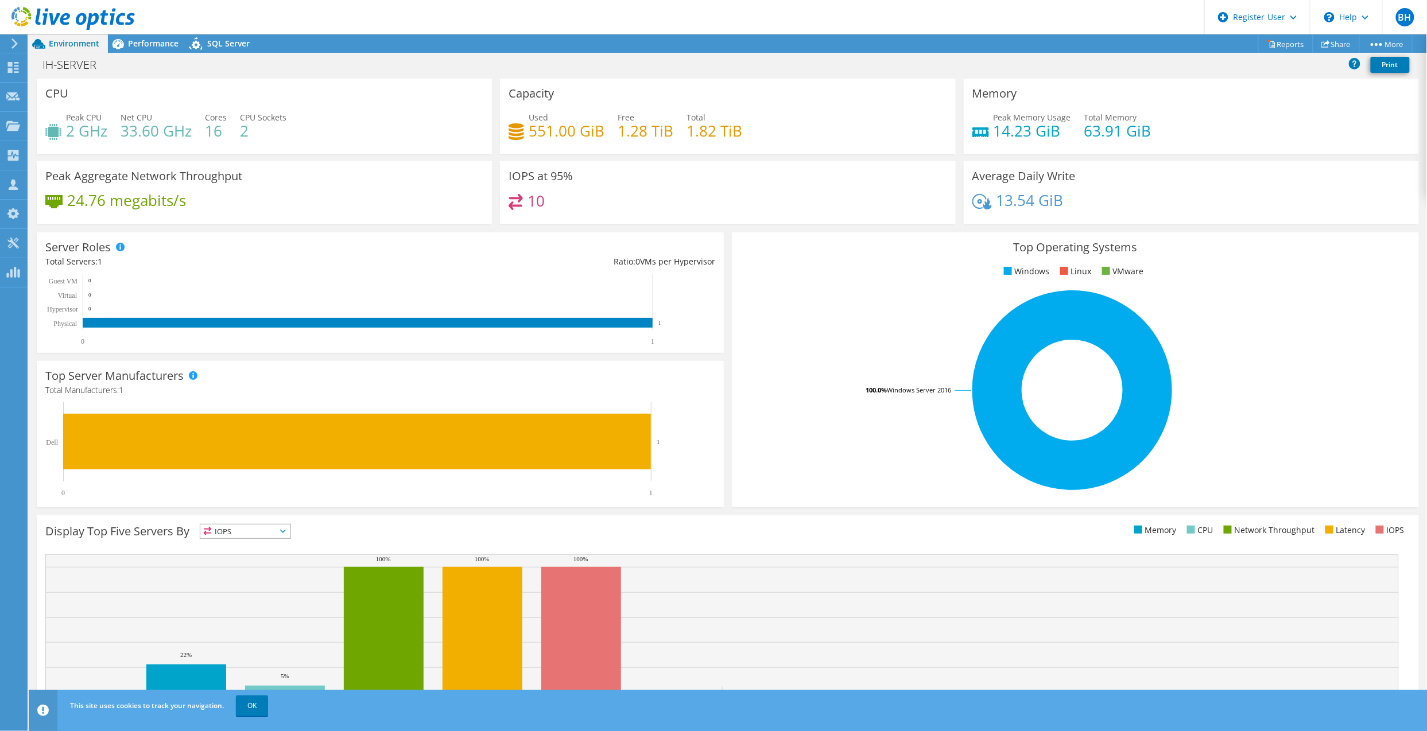
click at [187, 83] on div "Project Actions Project Actions Reports Share More" at bounding box center [728, 382] width 1398 height 697
